Goal: Information Seeking & Learning: Learn about a topic

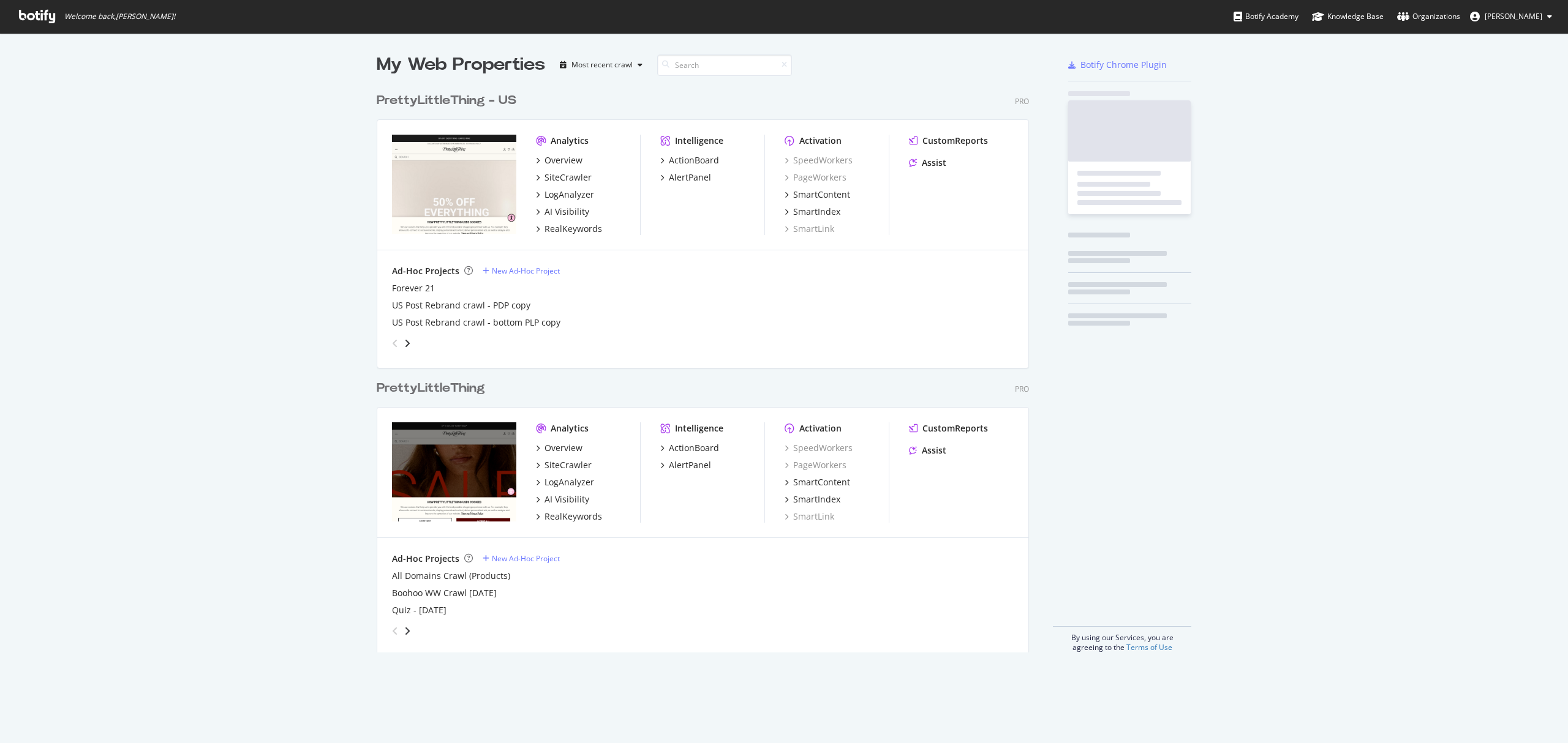
scroll to position [563, 650]
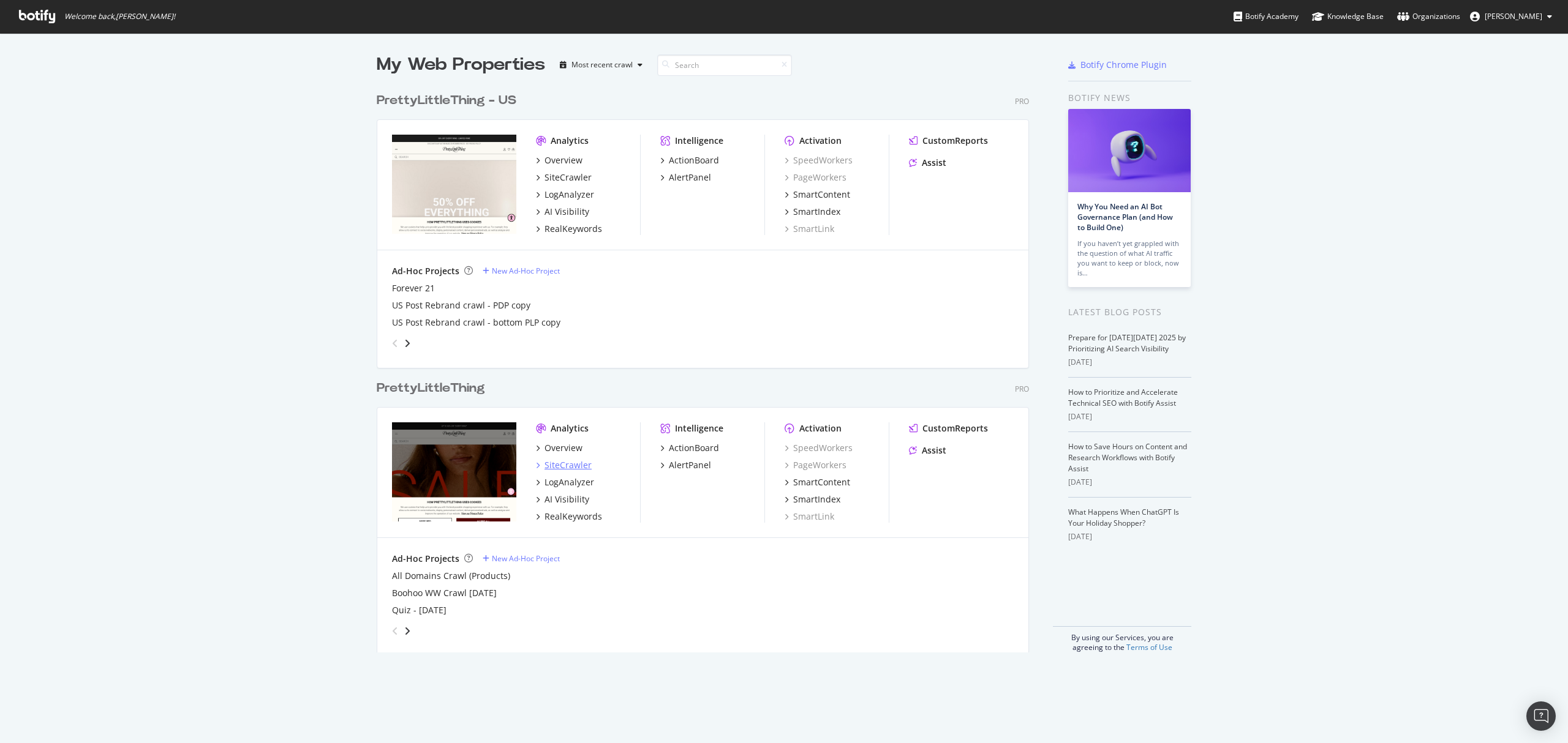
click at [554, 459] on div "SiteCrawler" at bounding box center [567, 465] width 47 height 12
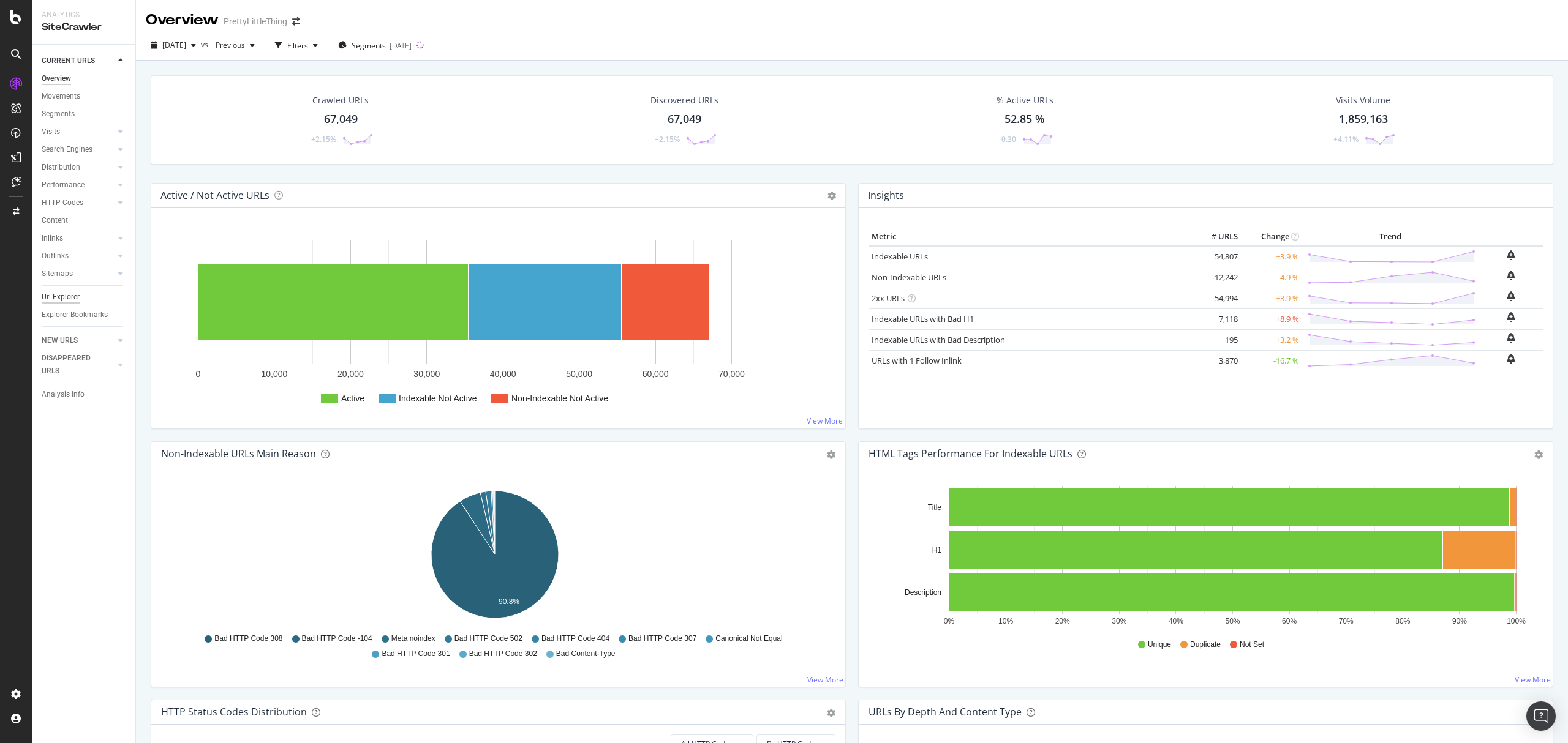
click at [54, 292] on div "Url Explorer" at bounding box center [60, 297] width 38 height 13
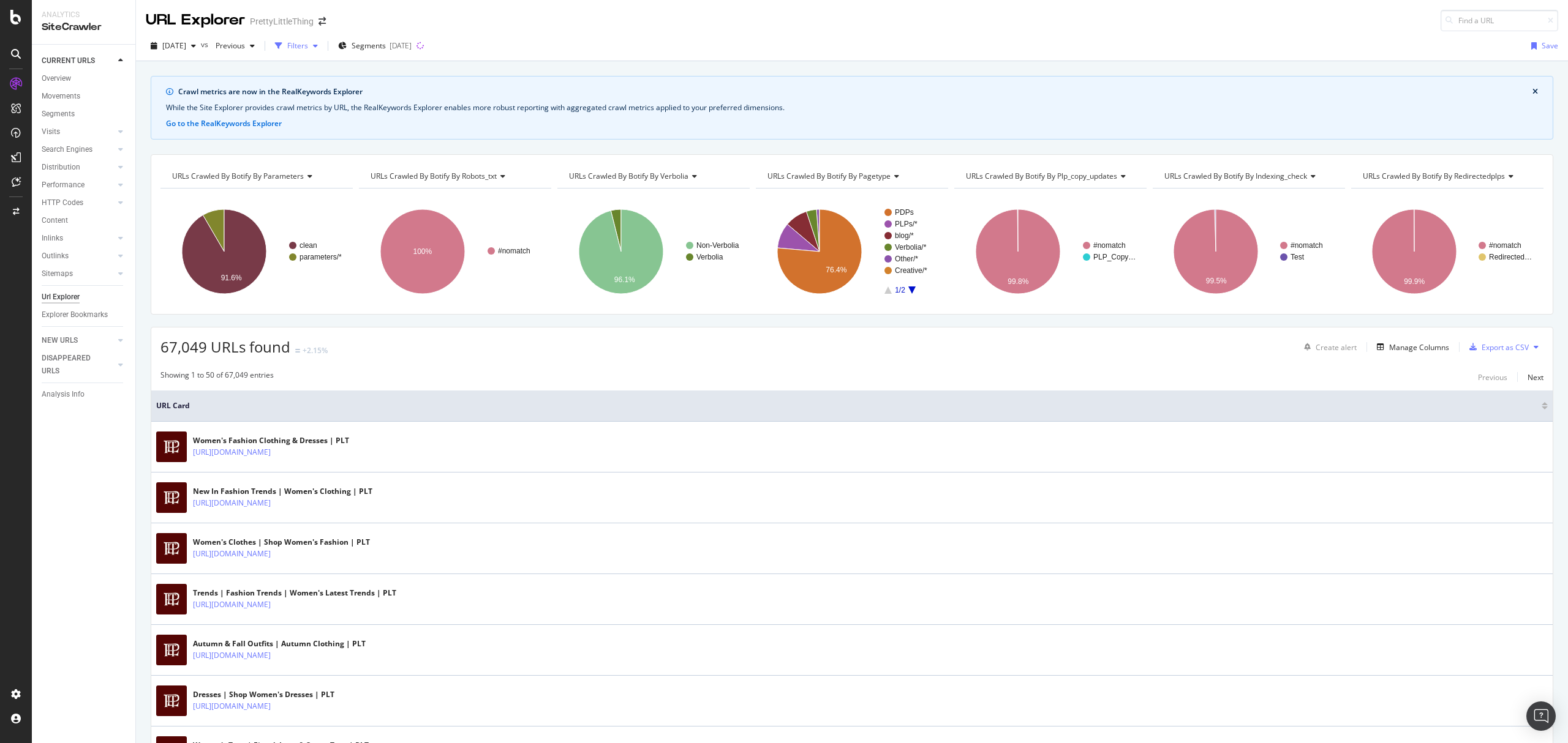
click at [322, 49] on div "button" at bounding box center [316, 45] width 15 height 7
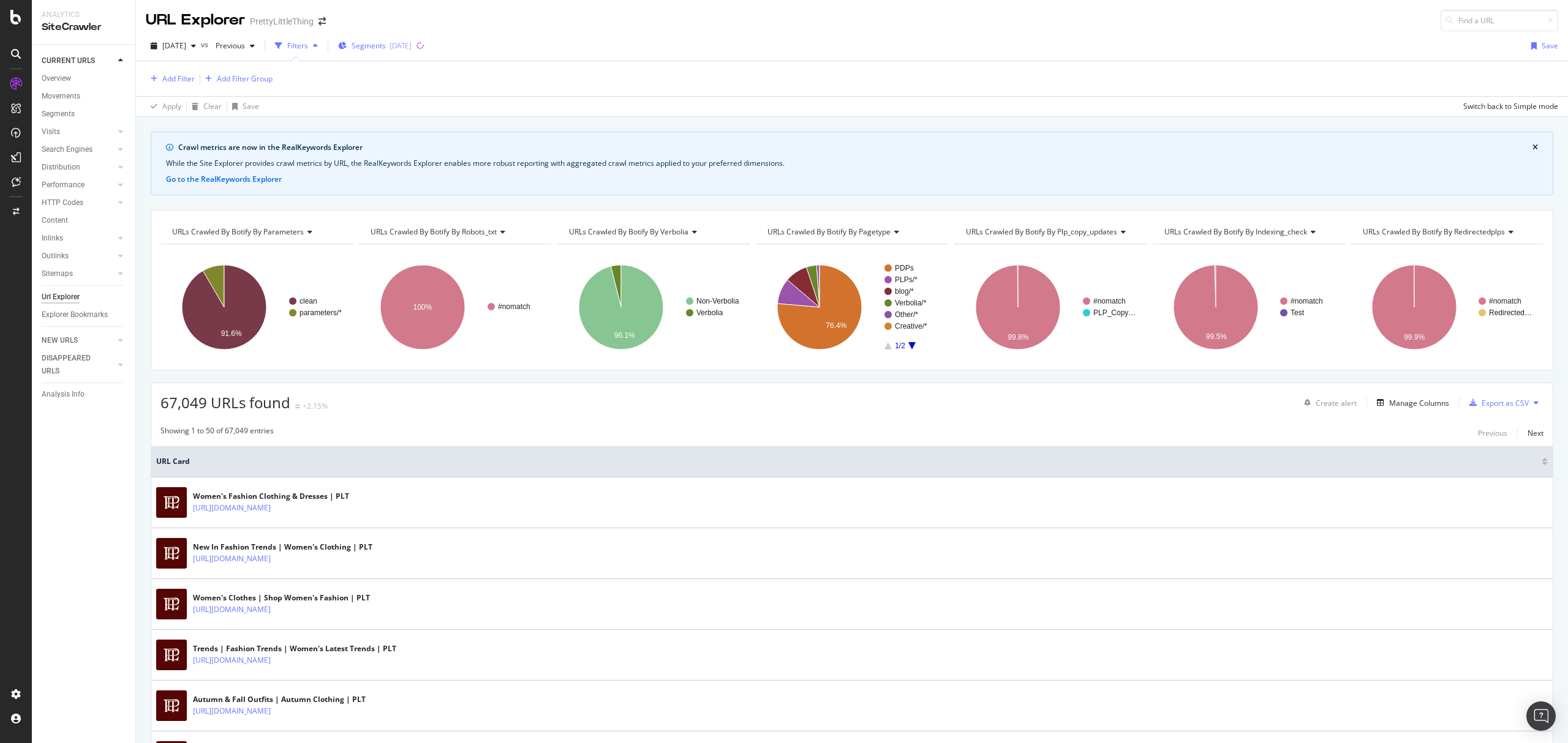
click at [386, 47] on span "Segments" at bounding box center [369, 45] width 35 height 10
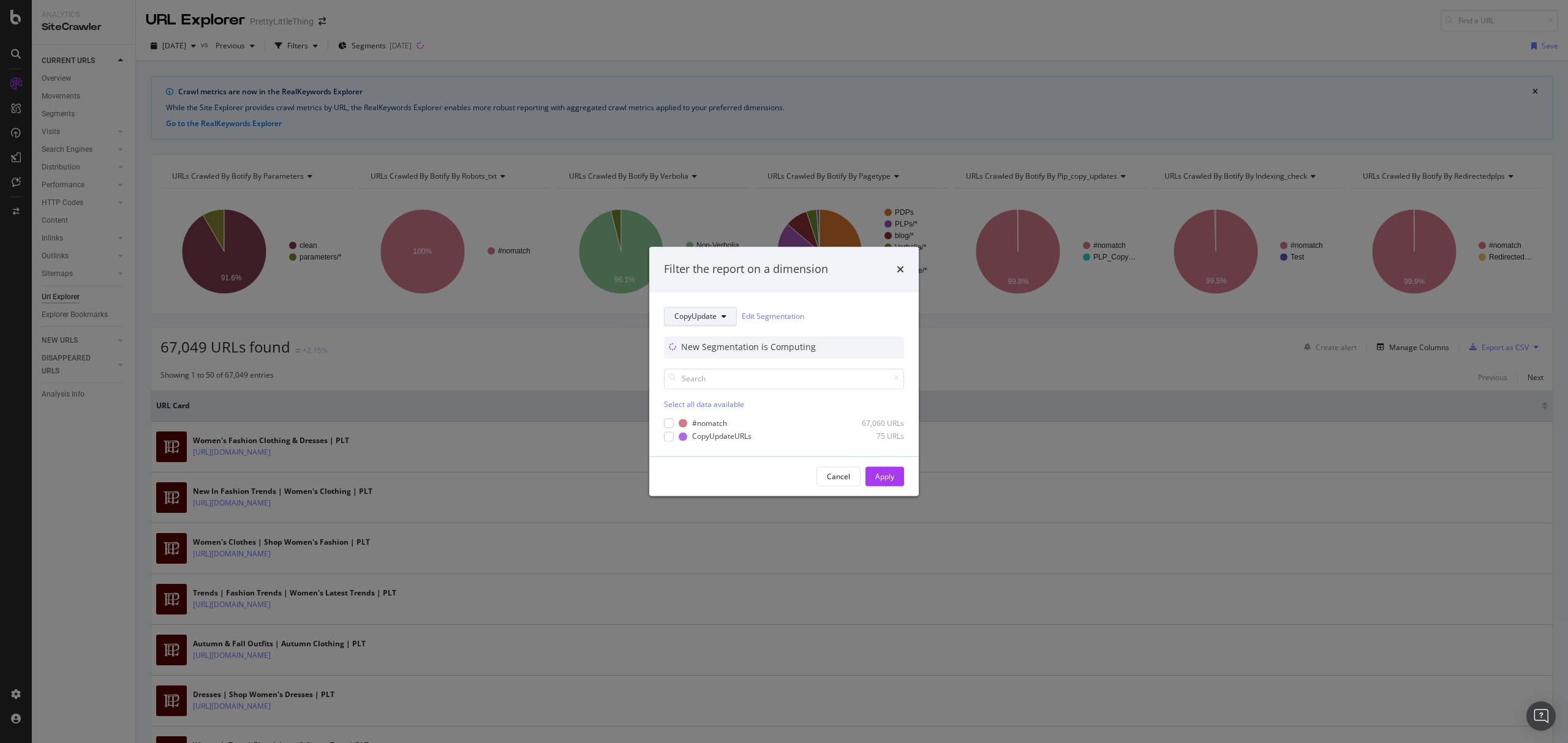
click at [717, 315] on button "CopyUpdate" at bounding box center [700, 316] width 73 height 20
click at [698, 426] on span "pagetype" at bounding box center [713, 428] width 79 height 11
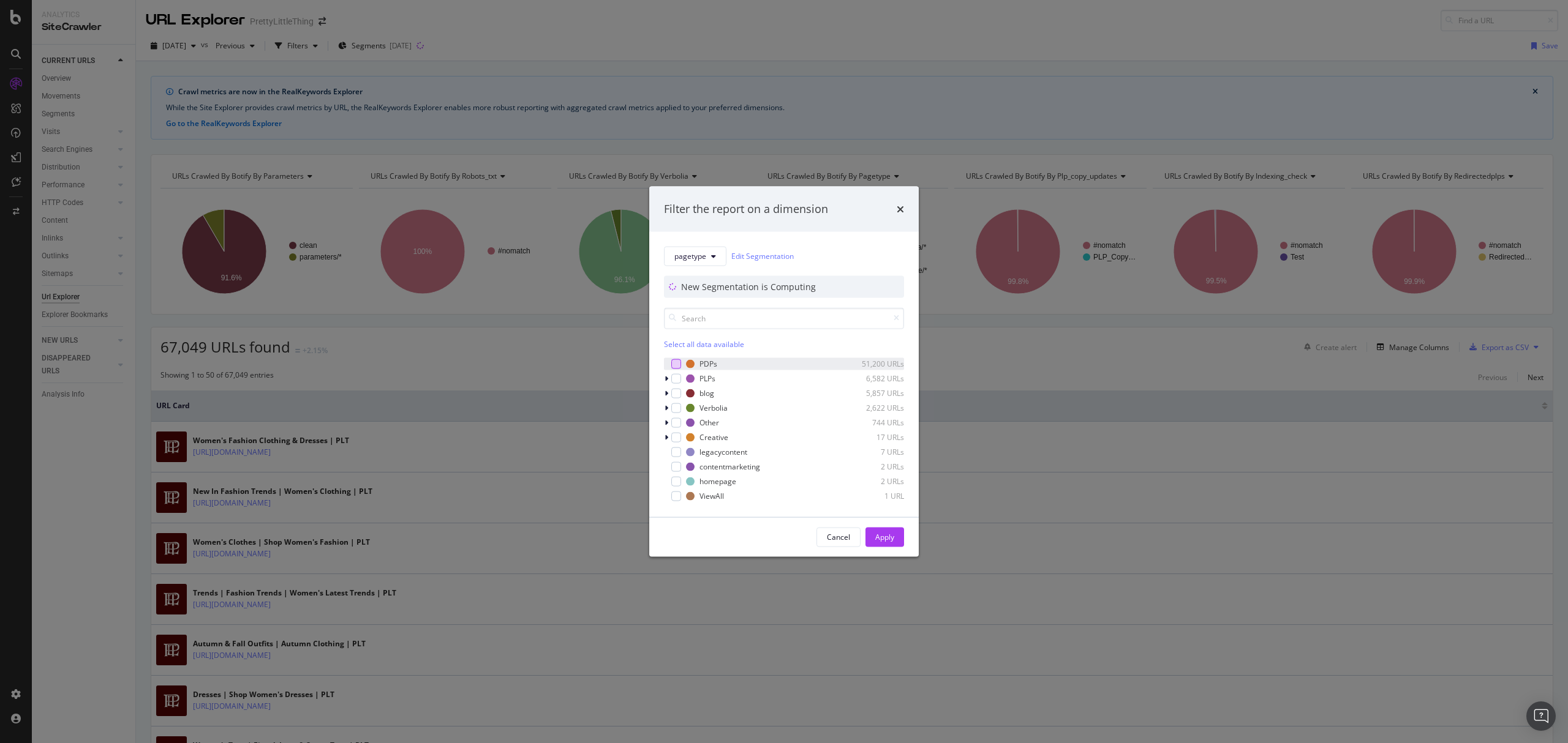
click at [673, 361] on div "modal" at bounding box center [676, 364] width 10 height 9
click at [882, 540] on div "Apply" at bounding box center [884, 537] width 19 height 10
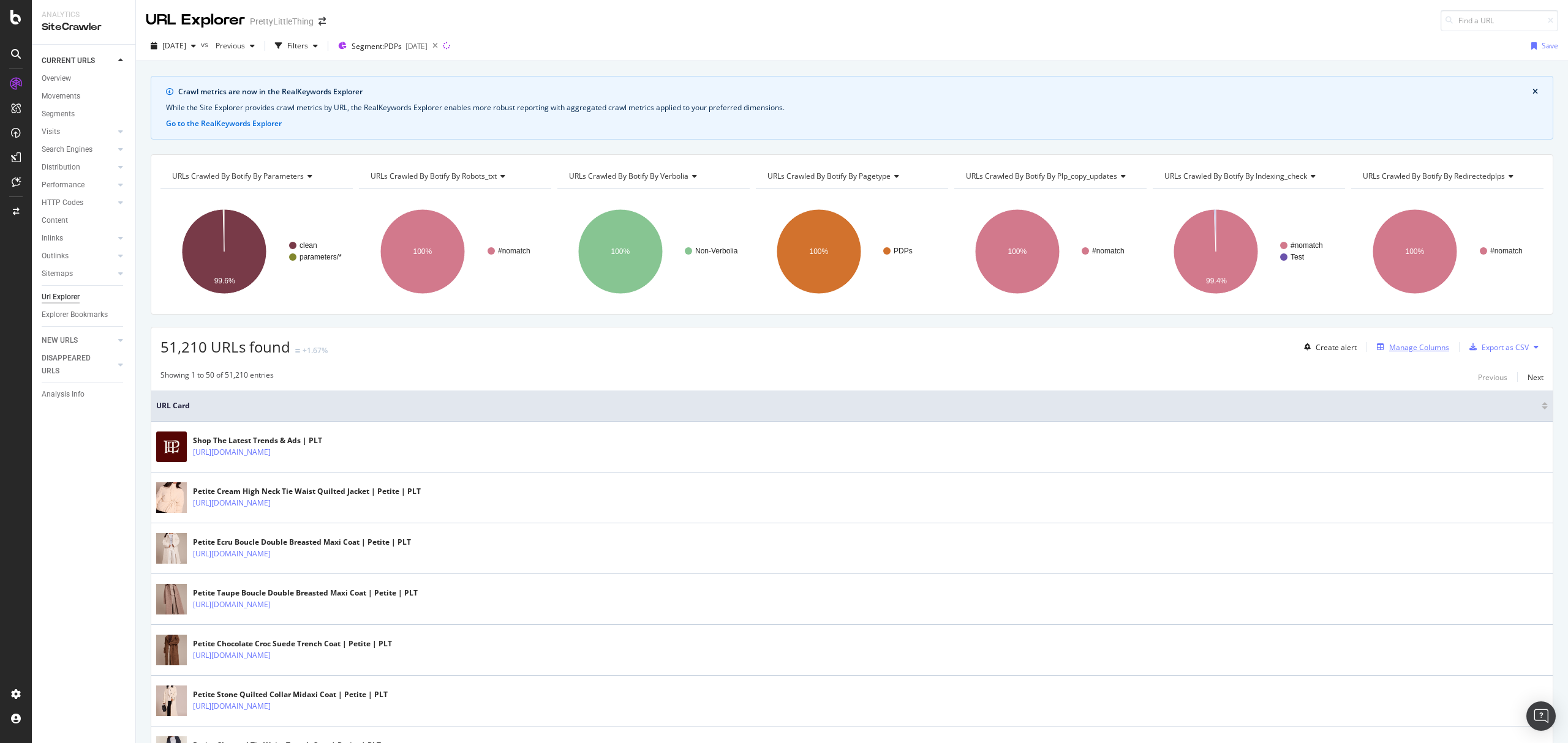
click at [1394, 349] on div "Manage Columns" at bounding box center [1419, 347] width 60 height 10
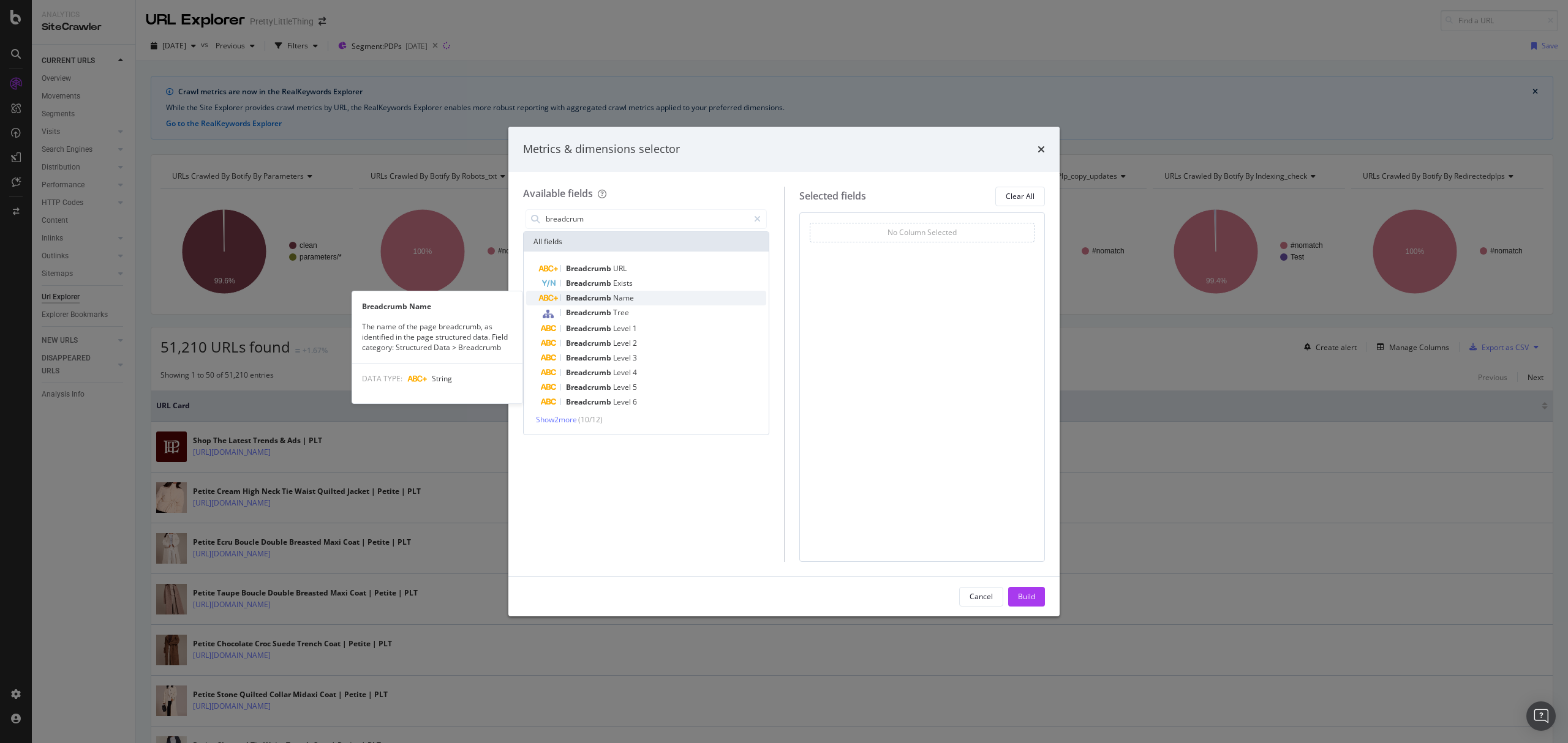
type input "breadcrum"
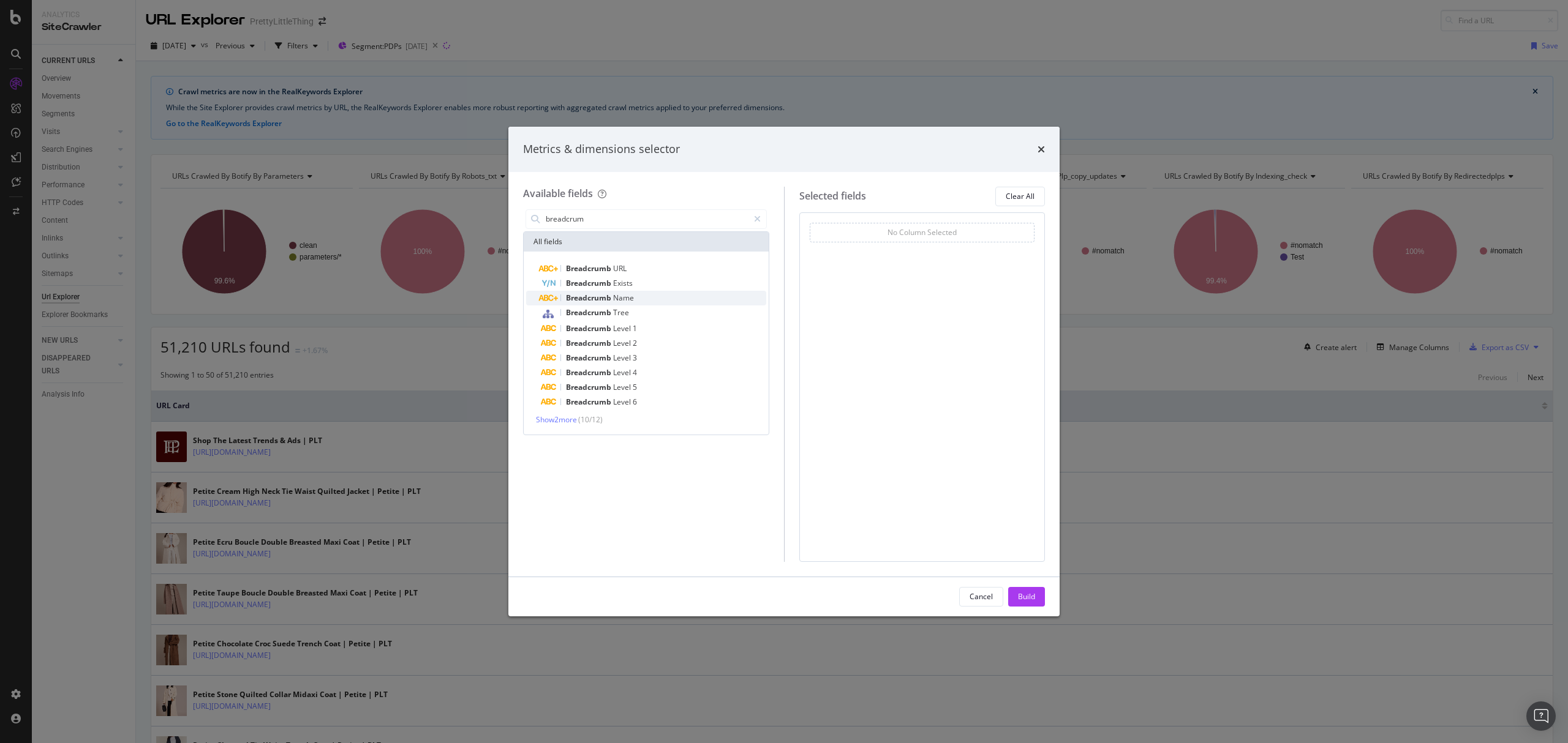
click at [581, 301] on span "Breadcrumb" at bounding box center [589, 297] width 47 height 10
click at [1022, 598] on div "Build" at bounding box center [1026, 596] width 17 height 10
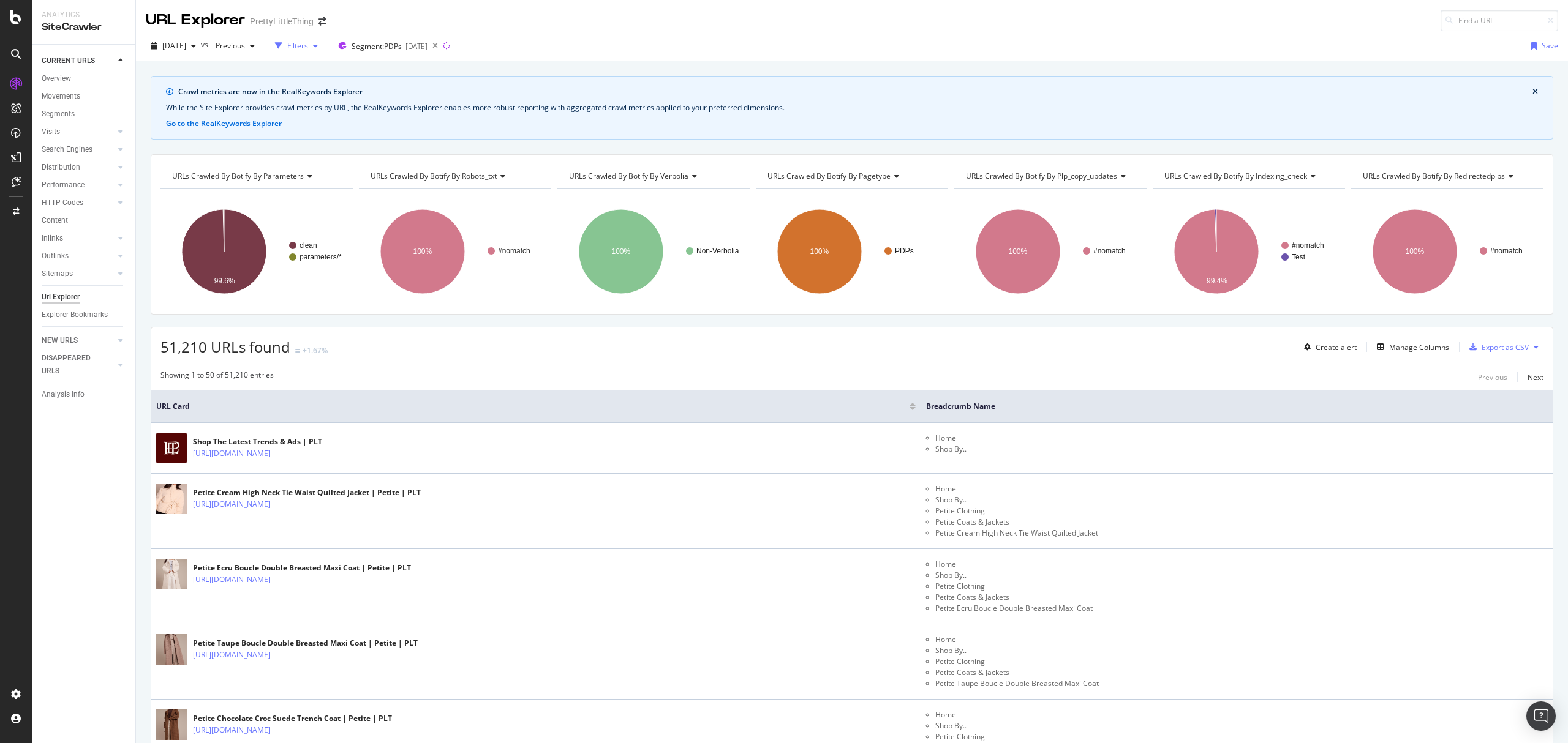
click at [308, 47] on div "Filters" at bounding box center [297, 45] width 21 height 10
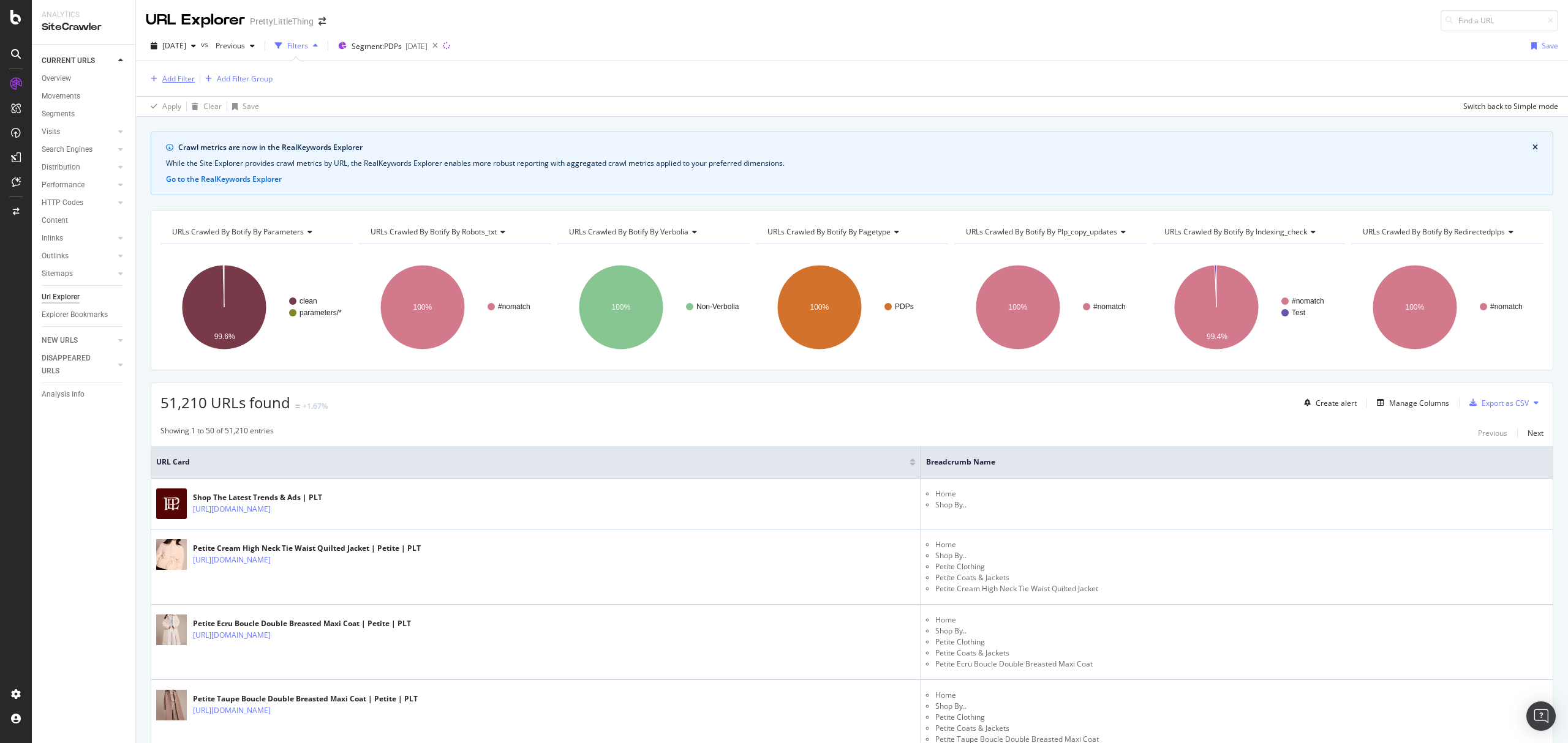
drag, startPoint x: 164, startPoint y: 70, endPoint x: 164, endPoint y: 77, distance: 7.0
click at [164, 72] on div "Add Filter Add Filter Group" at bounding box center [852, 78] width 1412 height 35
click at [164, 77] on div "Add Filter" at bounding box center [179, 78] width 33 height 10
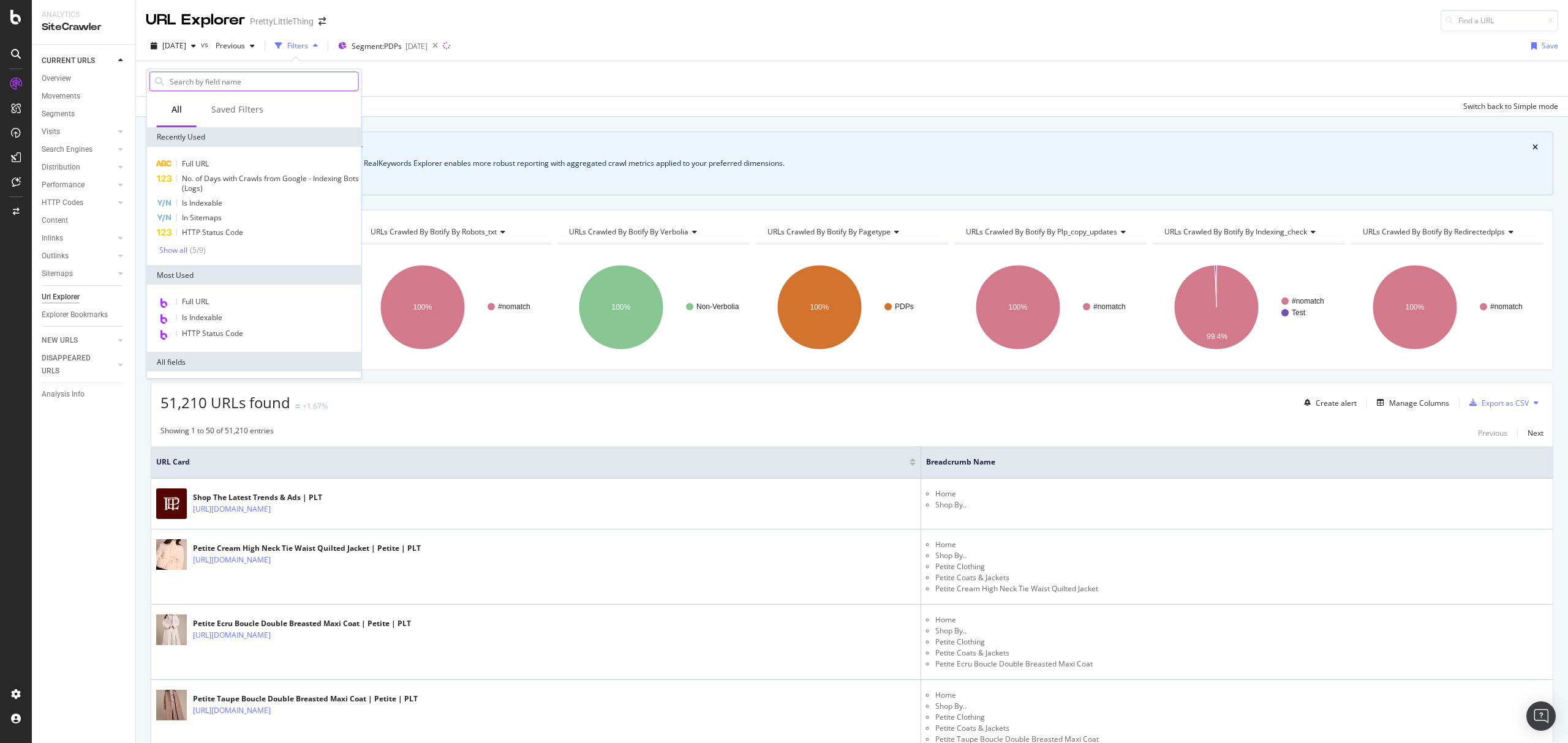
click at [187, 85] on input "text" at bounding box center [263, 81] width 190 height 18
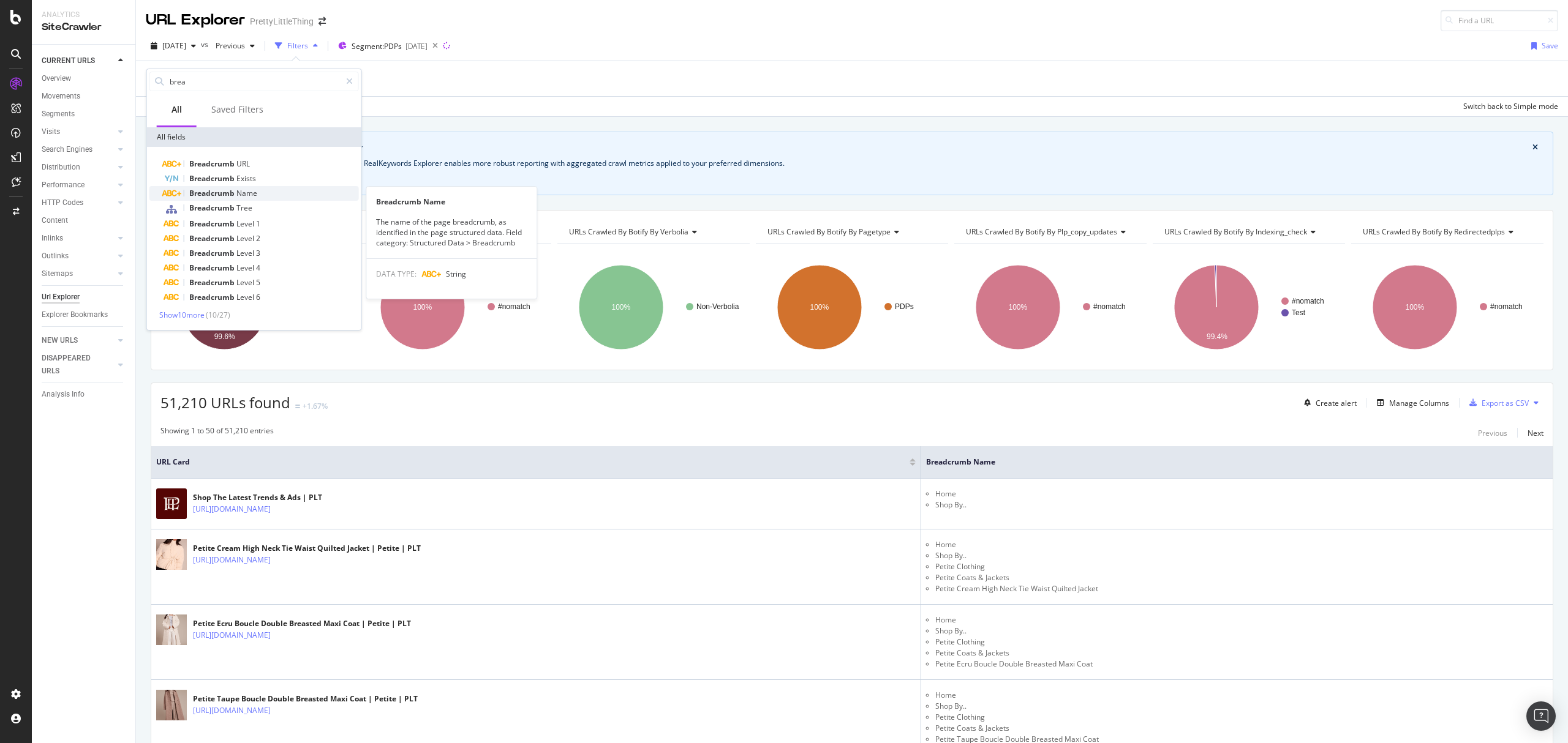
type input "brea"
click at [227, 196] on span "Breadcrumb" at bounding box center [212, 193] width 47 height 10
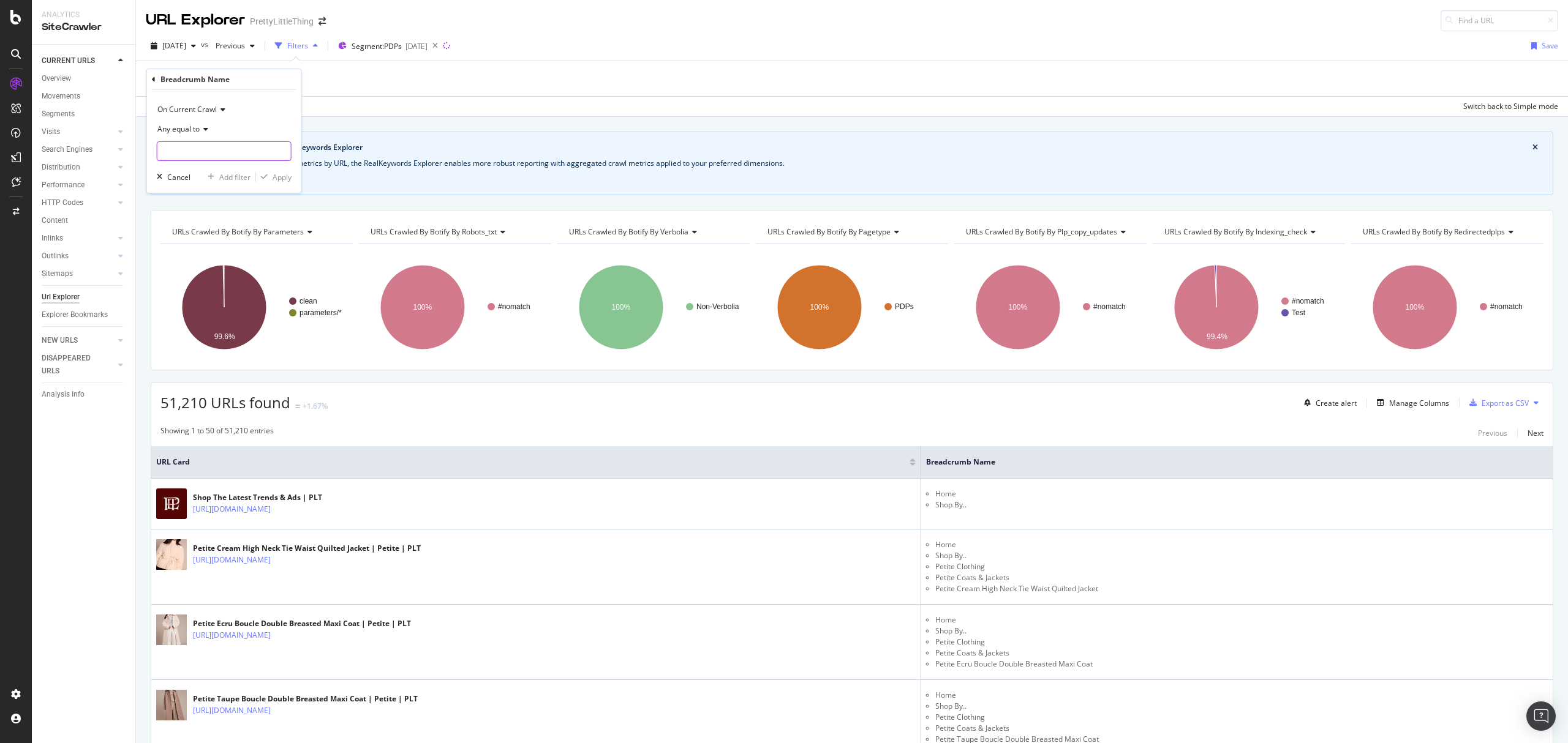
click at [204, 155] on input "text" at bounding box center [224, 151] width 134 height 20
type input "default category"
click at [201, 126] on icon at bounding box center [204, 129] width 9 height 7
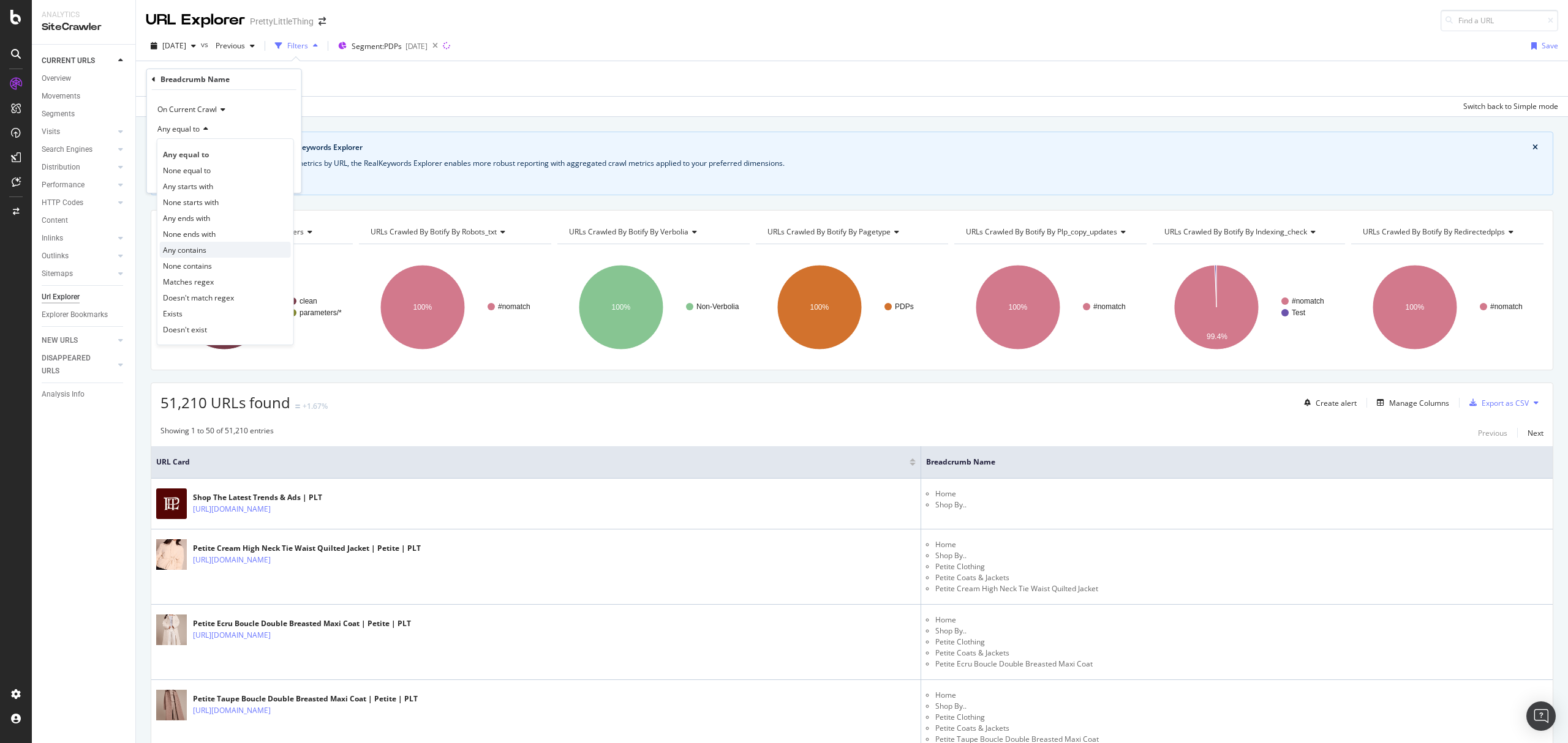
click at [204, 253] on span "Any contains" at bounding box center [185, 250] width 43 height 10
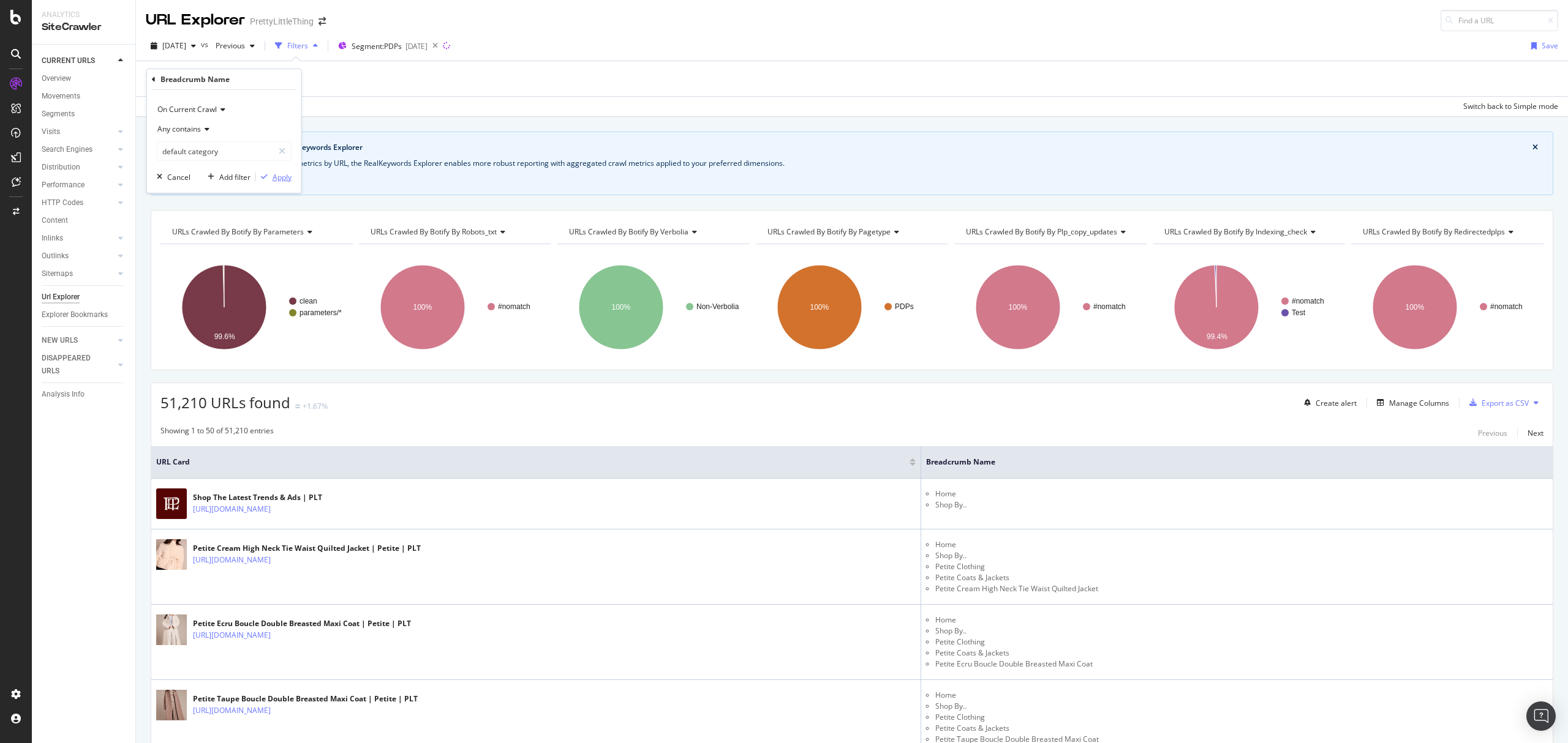
click at [274, 179] on div "Apply" at bounding box center [282, 177] width 19 height 10
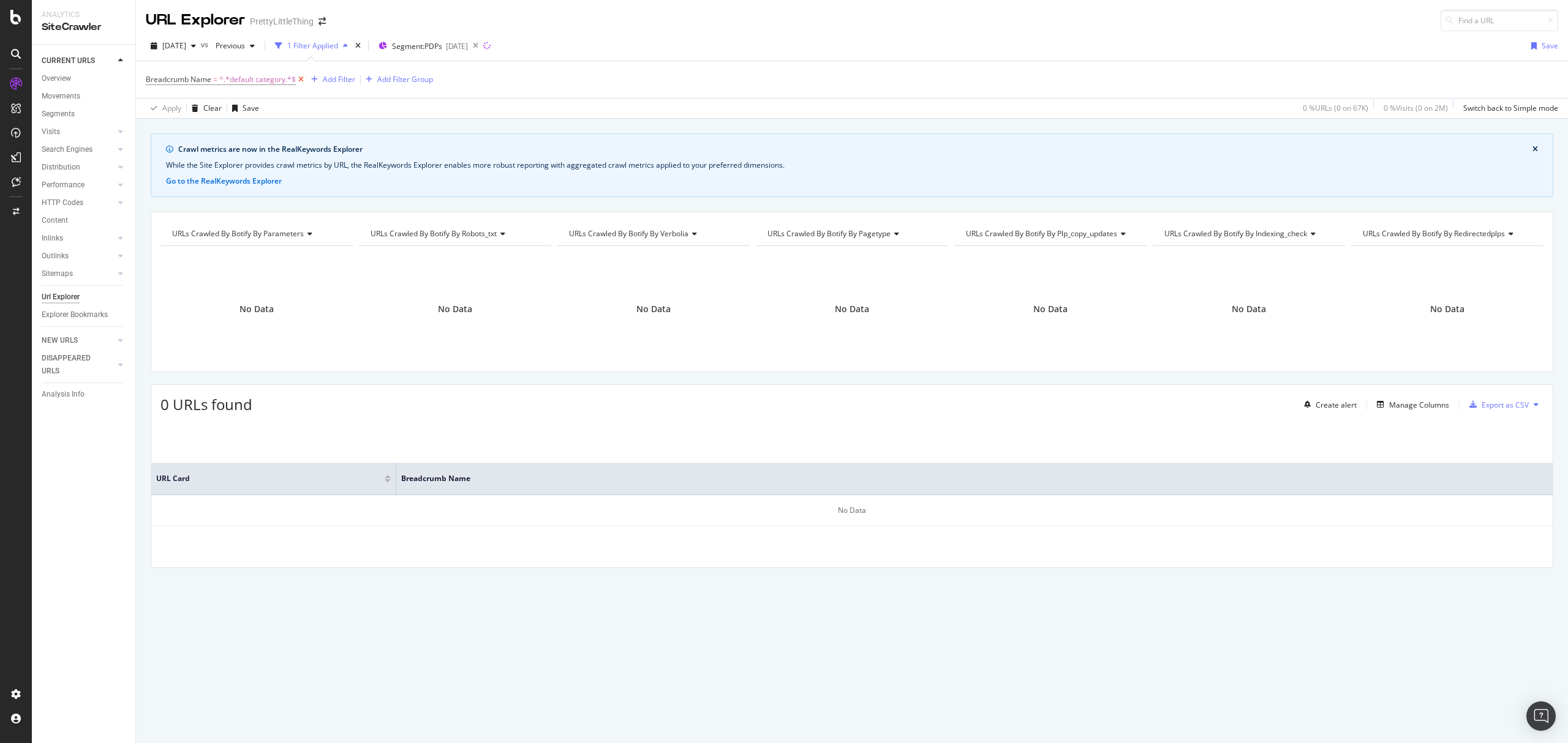
click at [299, 82] on icon at bounding box center [301, 79] width 10 height 12
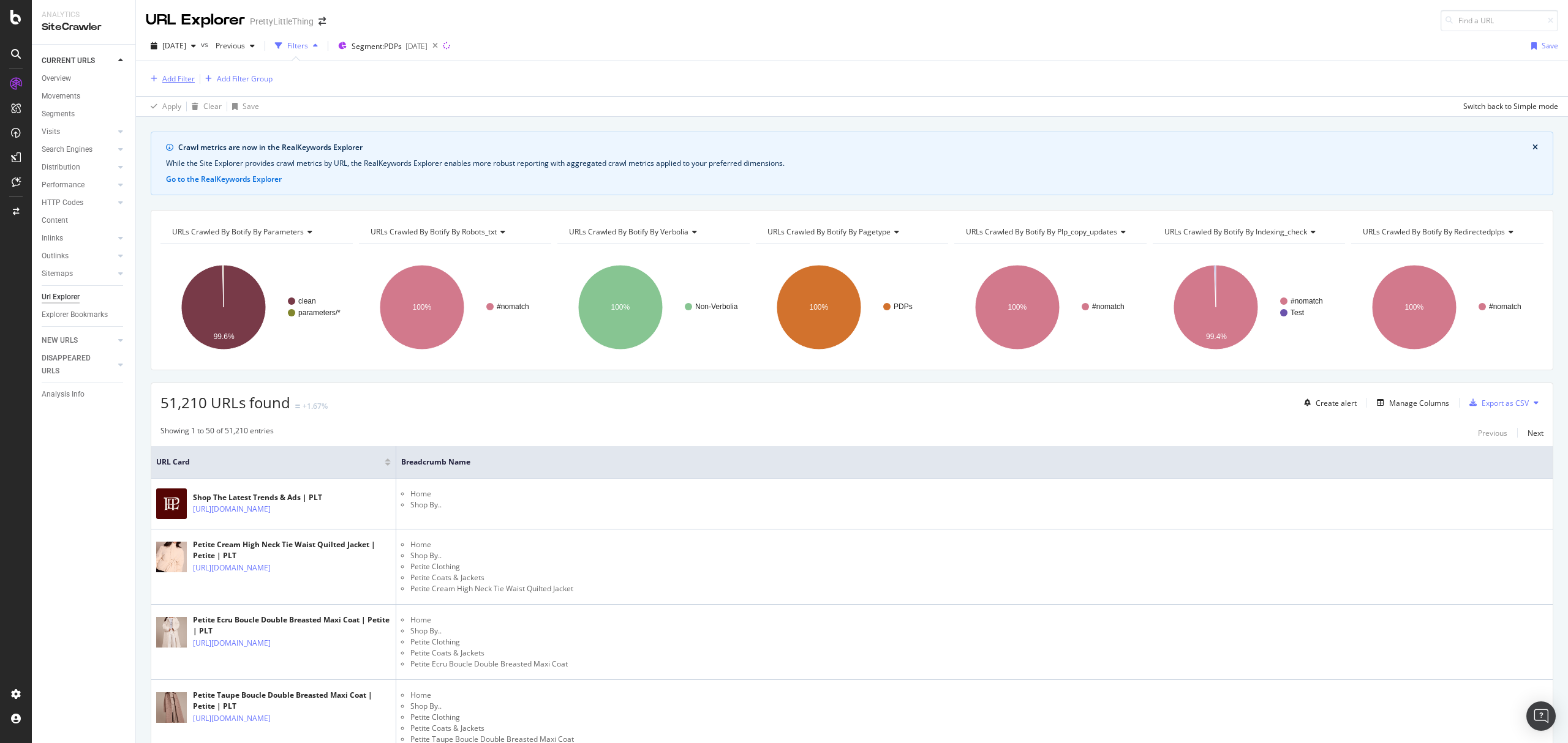
click at [170, 81] on div "Add Filter" at bounding box center [179, 78] width 33 height 10
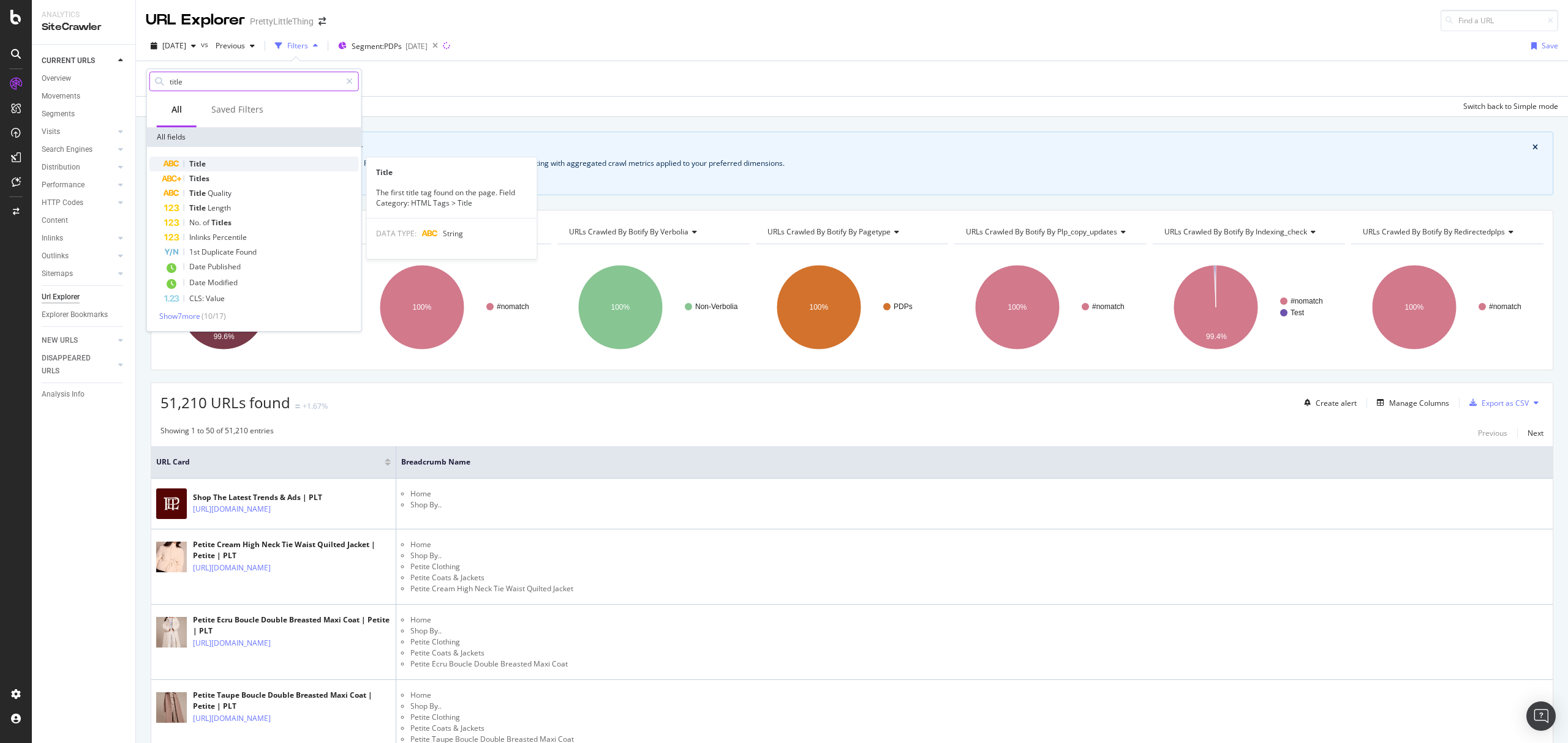
type input "title"
click at [202, 168] on span "Title" at bounding box center [198, 164] width 16 height 10
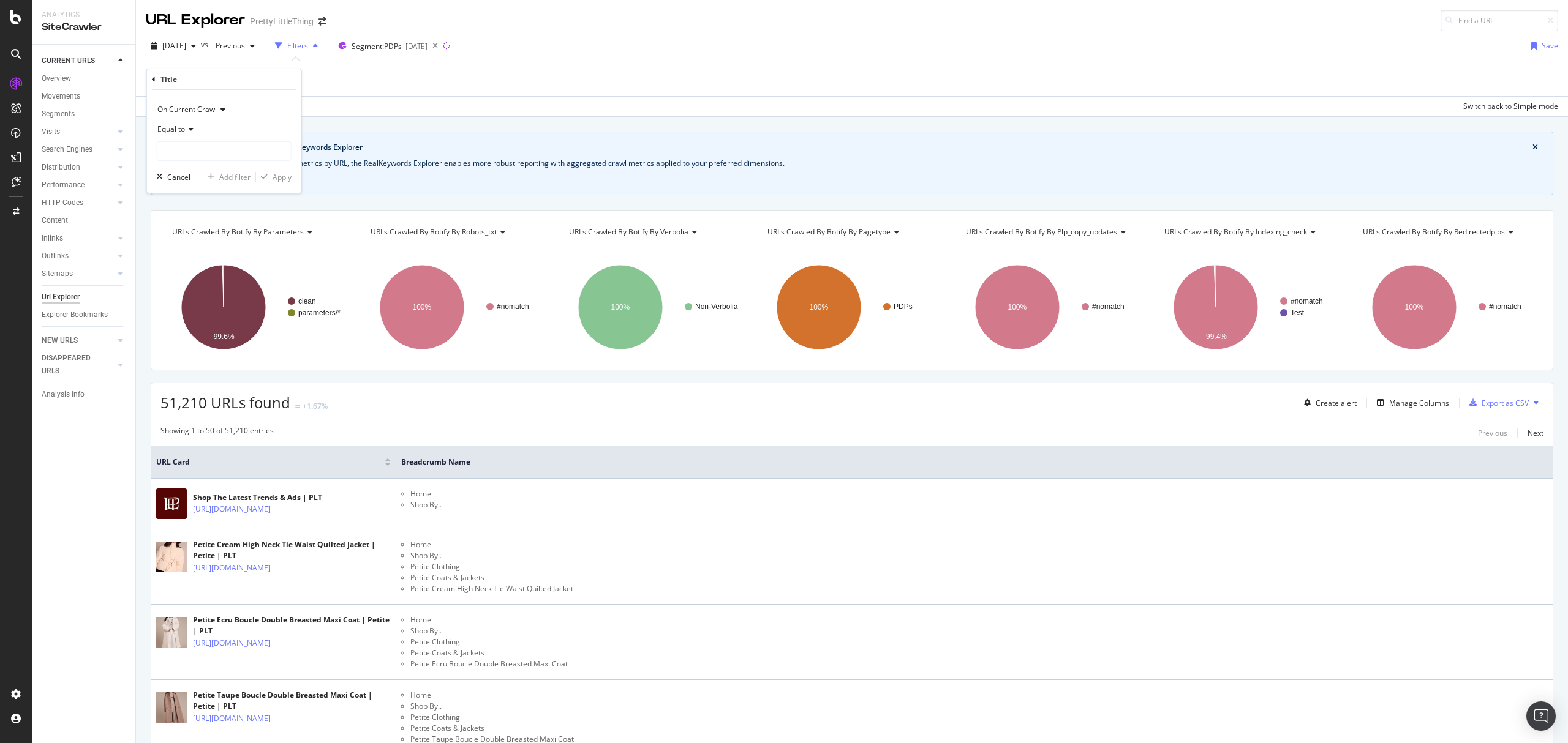
click at [185, 132] on icon at bounding box center [189, 129] width 9 height 7
click at [201, 250] on div "Contains" at bounding box center [225, 249] width 131 height 16
click at [187, 148] on input "text" at bounding box center [224, 151] width 134 height 20
type input "girl"
click at [285, 176] on div "Apply" at bounding box center [282, 177] width 19 height 10
